Goal: Transaction & Acquisition: Subscribe to service/newsletter

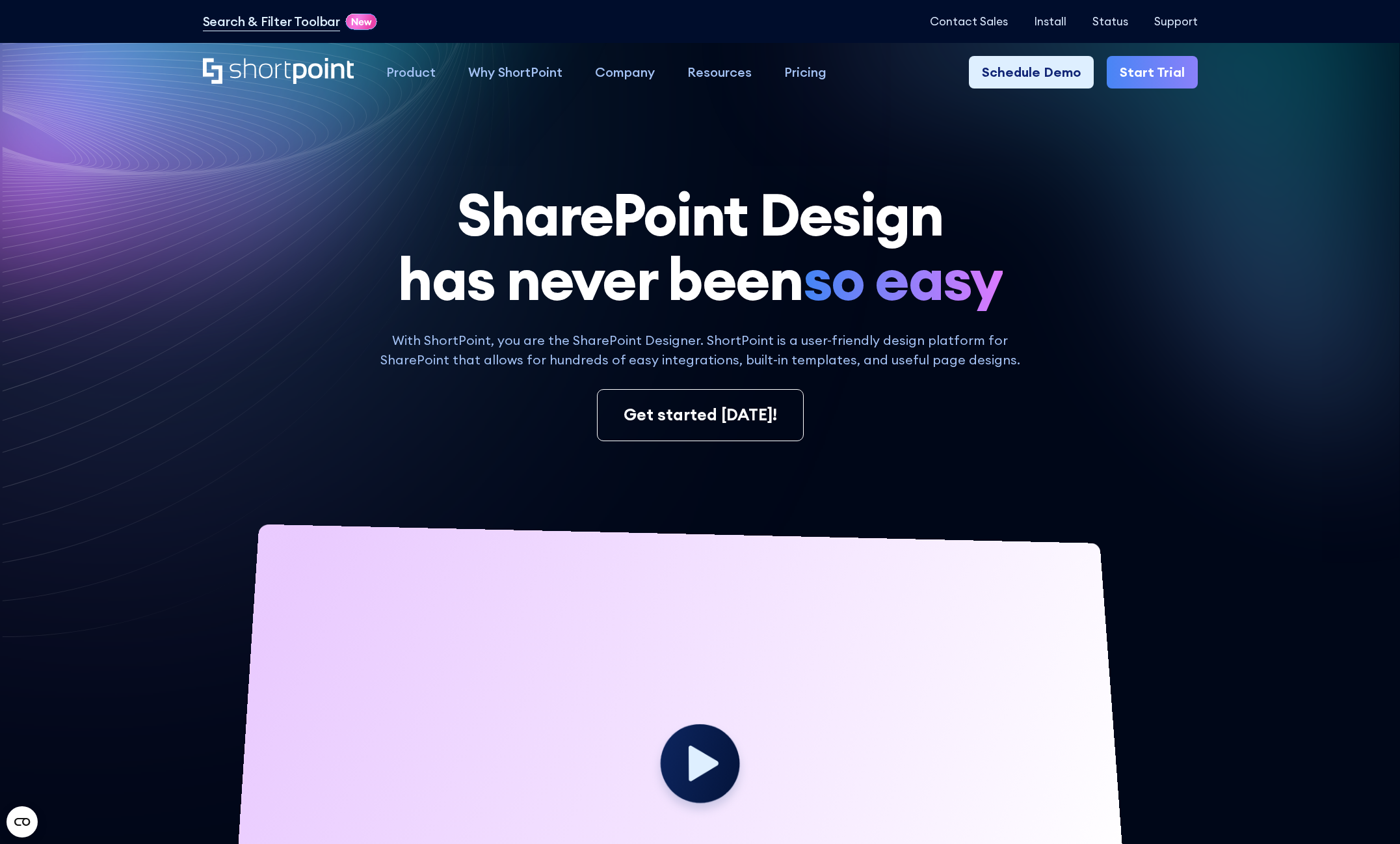
click at [1131, 74] on link "Start Trial" at bounding box center [1152, 73] width 91 height 33
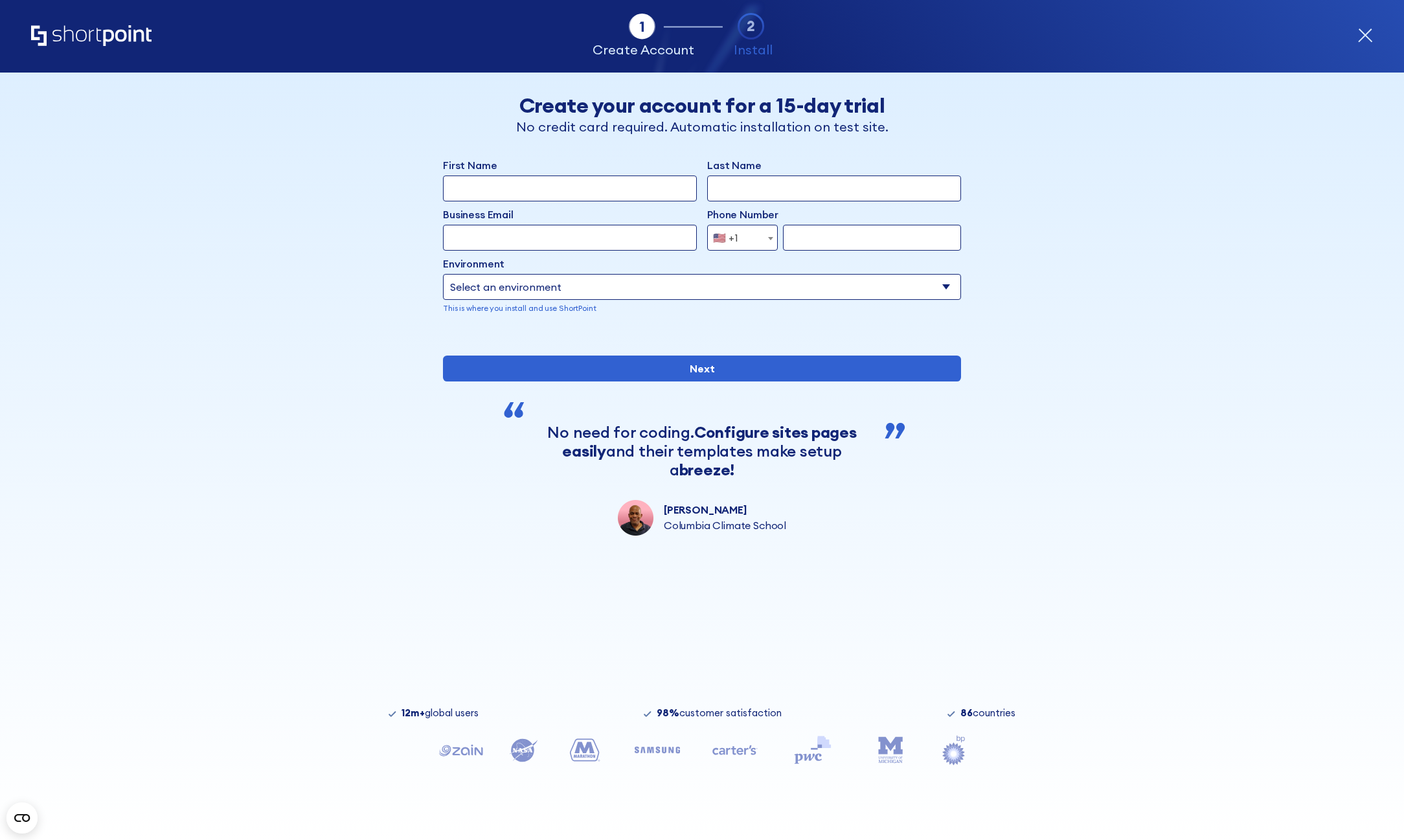
click at [96, 40] on icon "Home" at bounding box center [91, 36] width 120 height 21
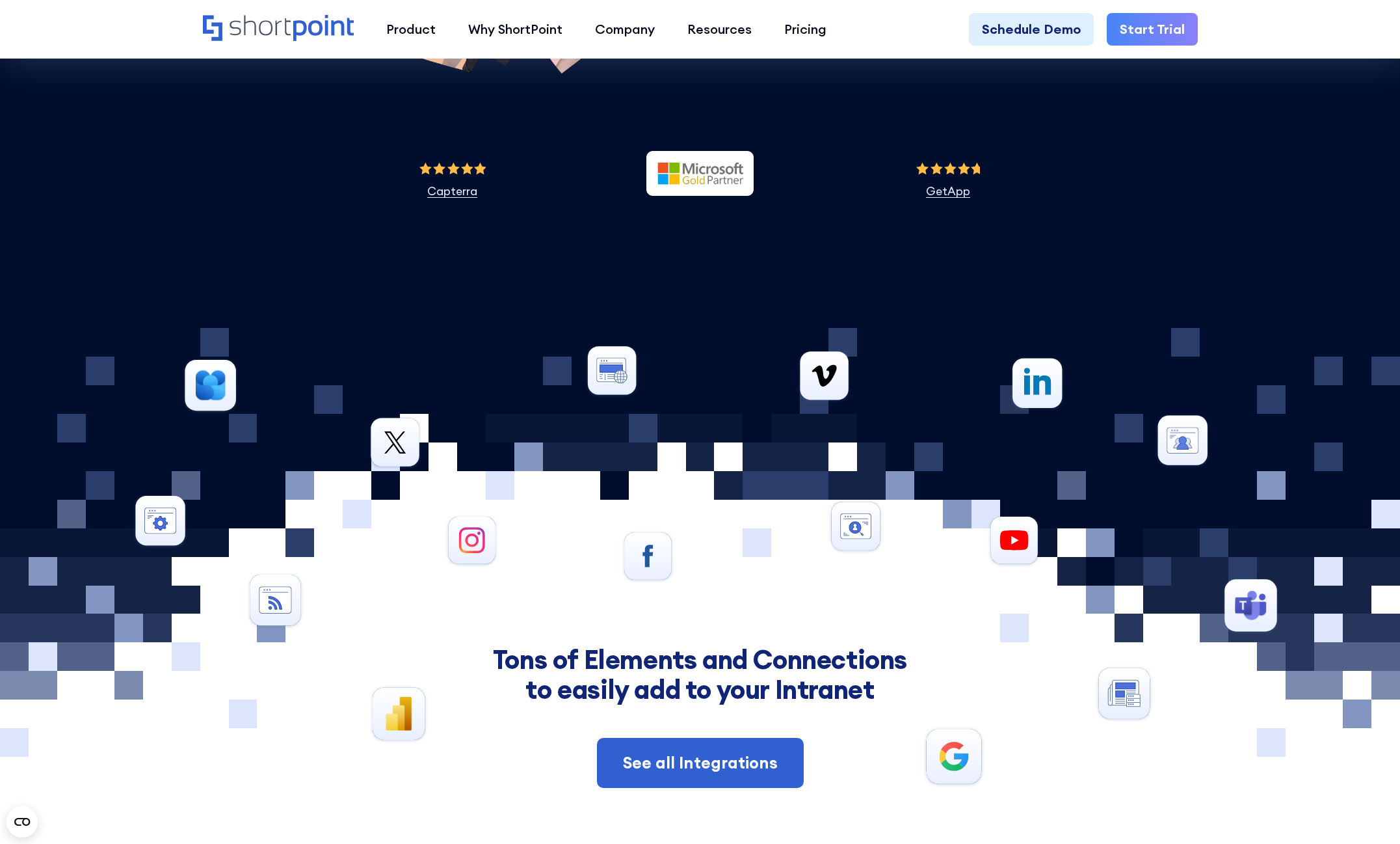
scroll to position [5920, 0]
